Goal: Task Accomplishment & Management: Use online tool/utility

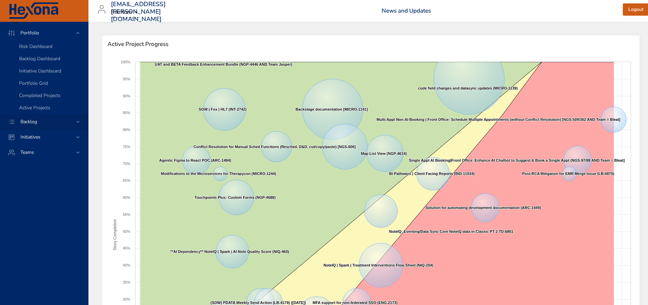
click at [35, 120] on span "Backlog" at bounding box center [29, 121] width 28 height 6
click at [39, 63] on span "Backlog Details" at bounding box center [35, 62] width 33 height 6
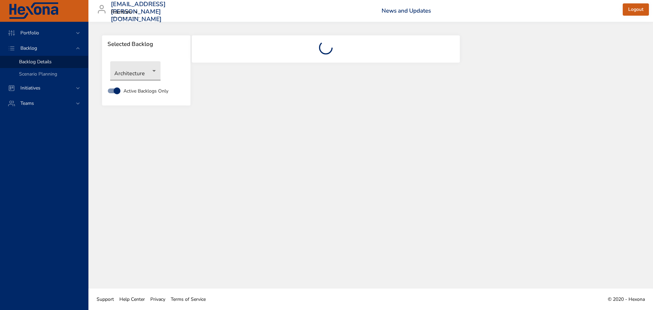
click at [144, 71] on body "Portfolio Backlog Backlog Details Scenario Planning Initiatives Teams [EMAIL_AD…" at bounding box center [326, 155] width 653 height 310
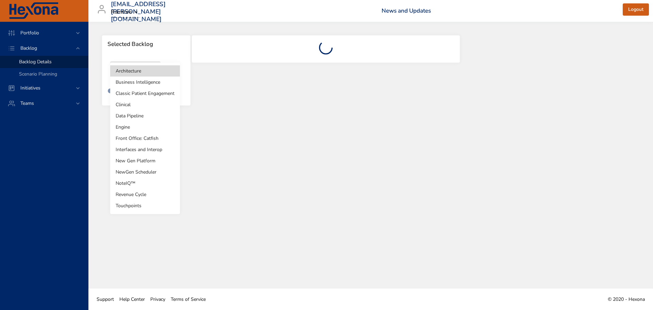
click at [140, 82] on li "Business Intelligence" at bounding box center [145, 82] width 70 height 11
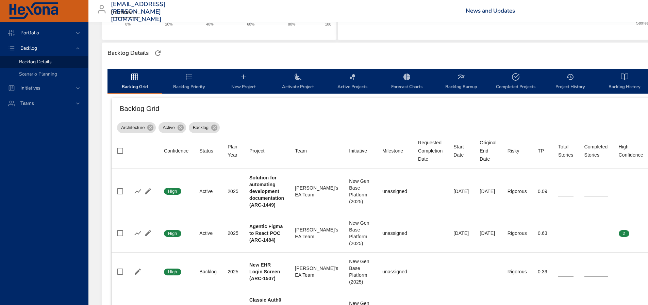
scroll to position [170, 0]
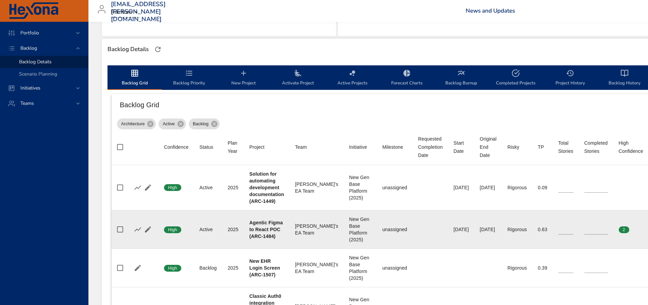
type input "*"
type input "**"
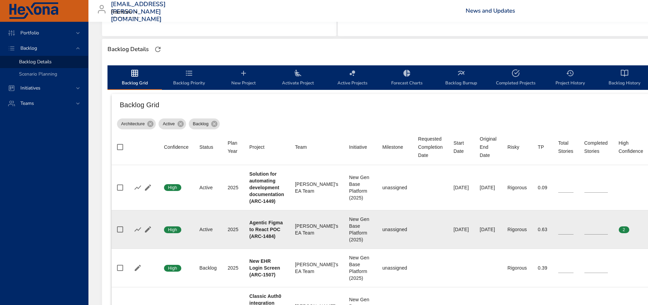
type input "**"
type input "*"
type input "**"
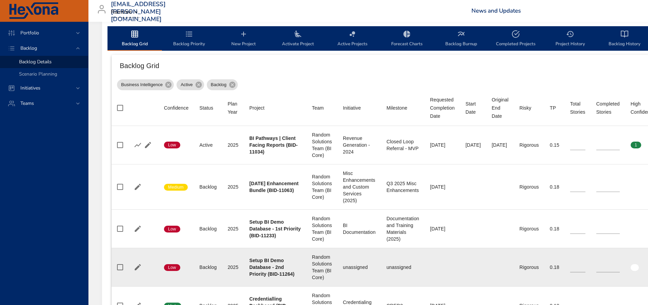
scroll to position [204, 0]
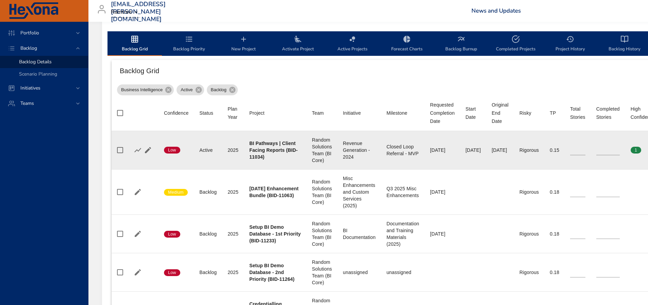
drag, startPoint x: 447, startPoint y: 151, endPoint x: 476, endPoint y: 153, distance: 29.0
click at [476, 153] on td "Start Date [DATE]" at bounding box center [473, 150] width 26 height 38
copy div "[DATE]"
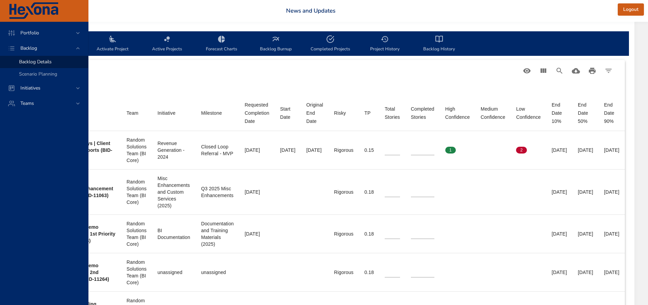
scroll to position [204, 219]
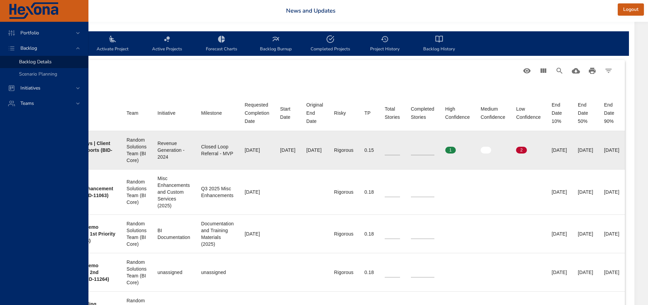
drag, startPoint x: 265, startPoint y: 150, endPoint x: 296, endPoint y: 151, distance: 30.6
click at [301, 151] on td "Original End Date [DATE]" at bounding box center [315, 150] width 28 height 38
copy div "[DATE]"
